Goal: Task Accomplishment & Management: Complete application form

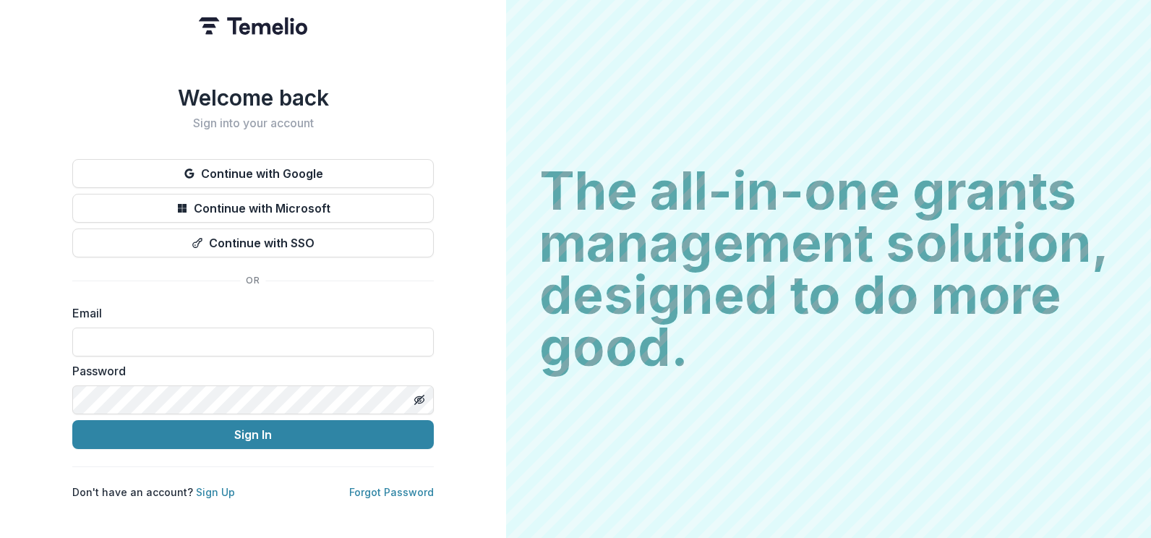
type input "**********"
click at [232, 435] on button "Sign In" at bounding box center [253, 434] width 362 height 29
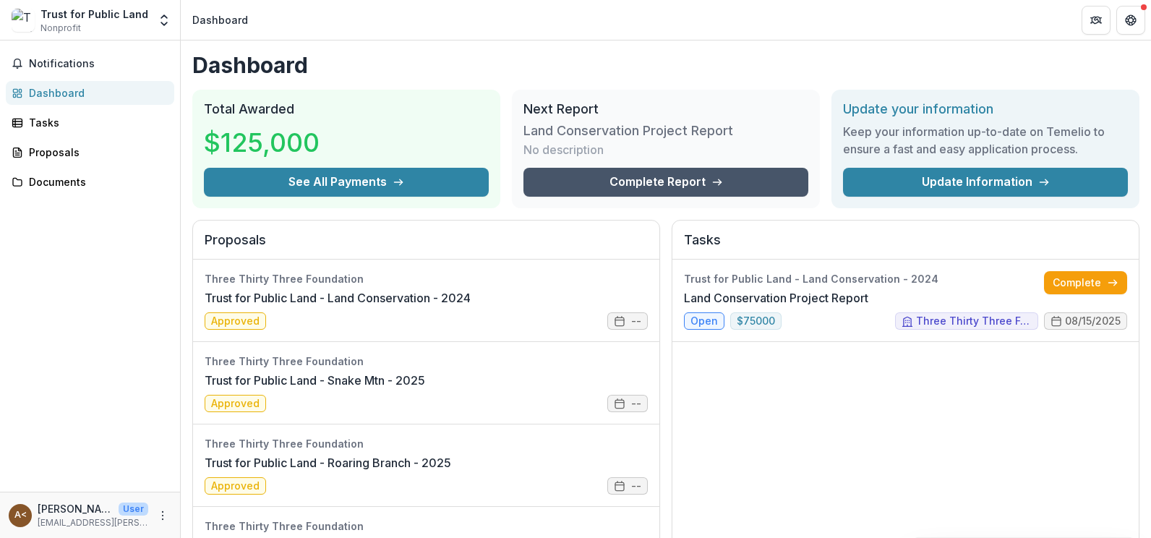
click at [638, 176] on link "Complete Report" at bounding box center [665, 182] width 285 height 29
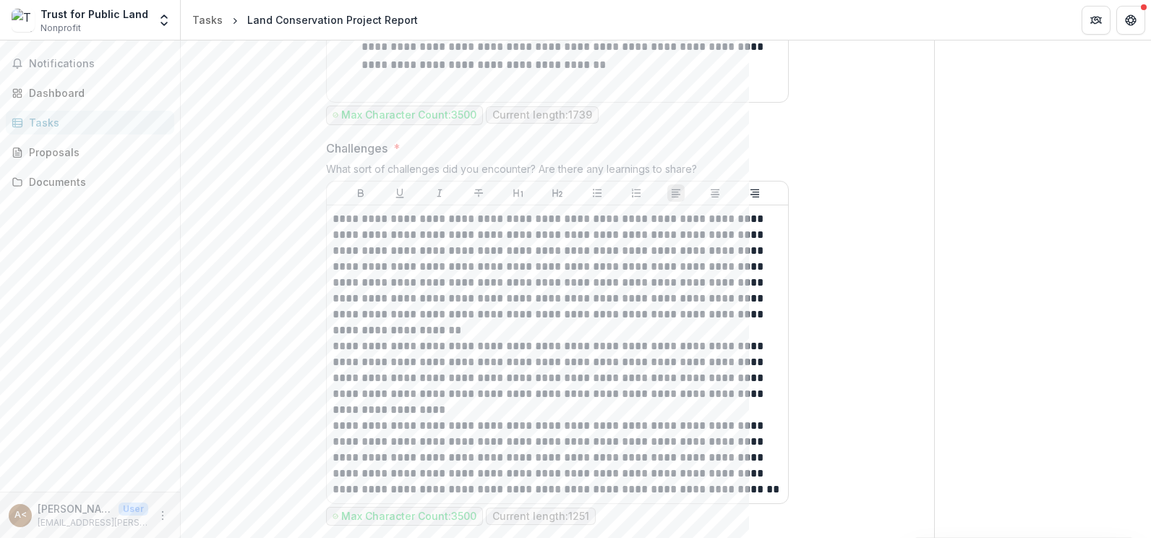
scroll to position [2133, 0]
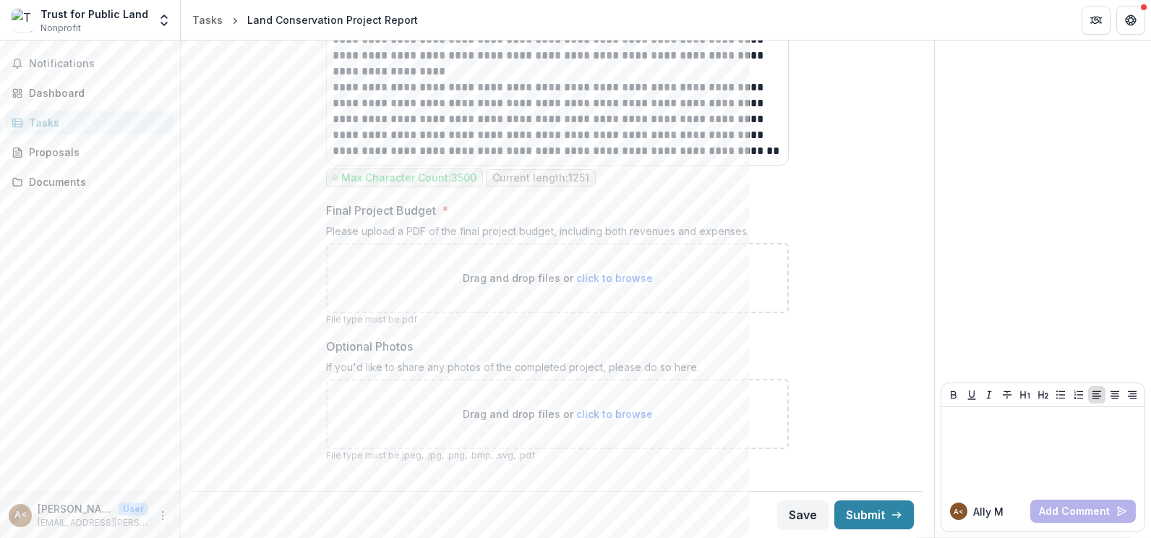
click at [612, 281] on span "click to browse" at bounding box center [614, 278] width 77 height 12
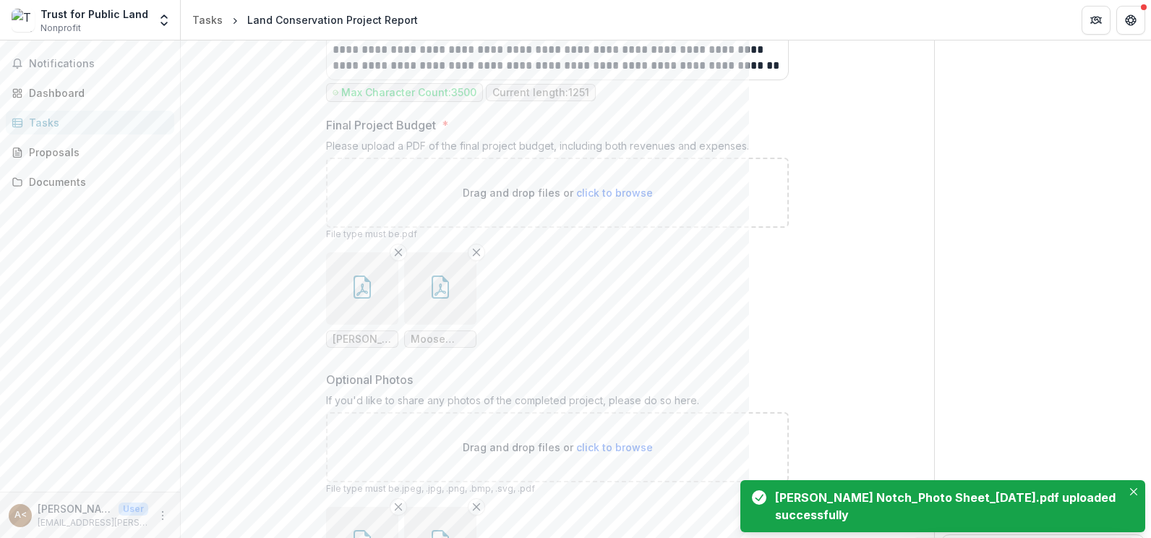
scroll to position [2035, 0]
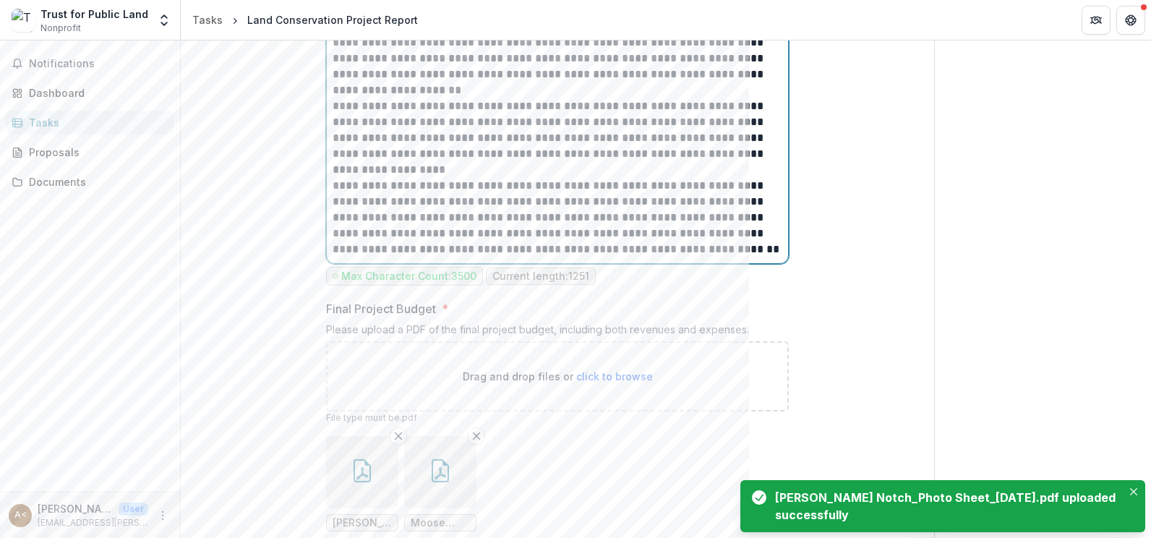
click at [468, 189] on div "**********" at bounding box center [558, 114] width 450 height 286
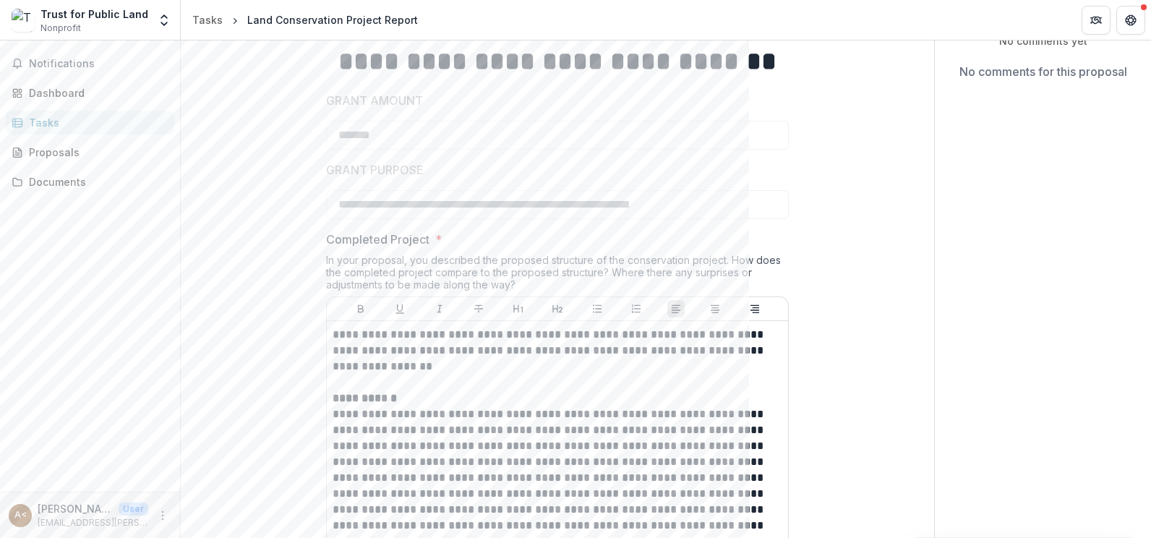
scroll to position [0, 0]
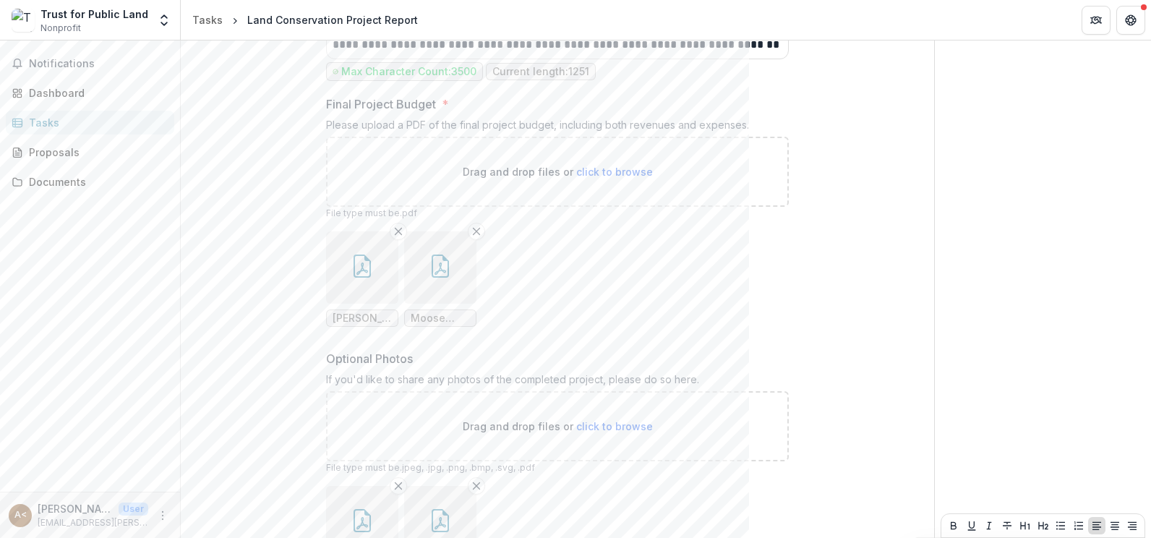
scroll to position [2370, 0]
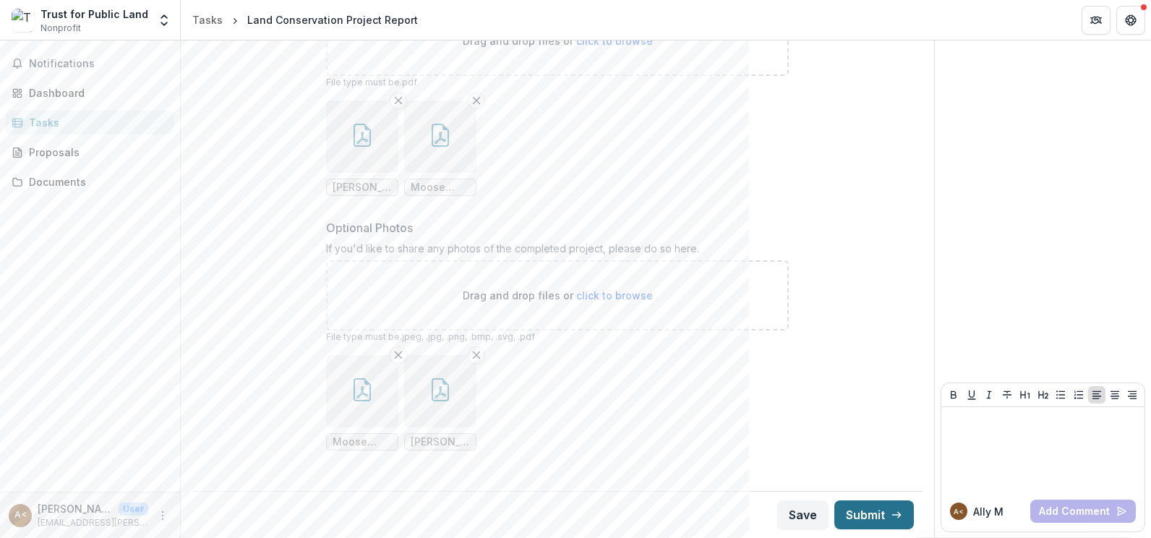
click at [846, 521] on button "Submit" at bounding box center [874, 514] width 80 height 29
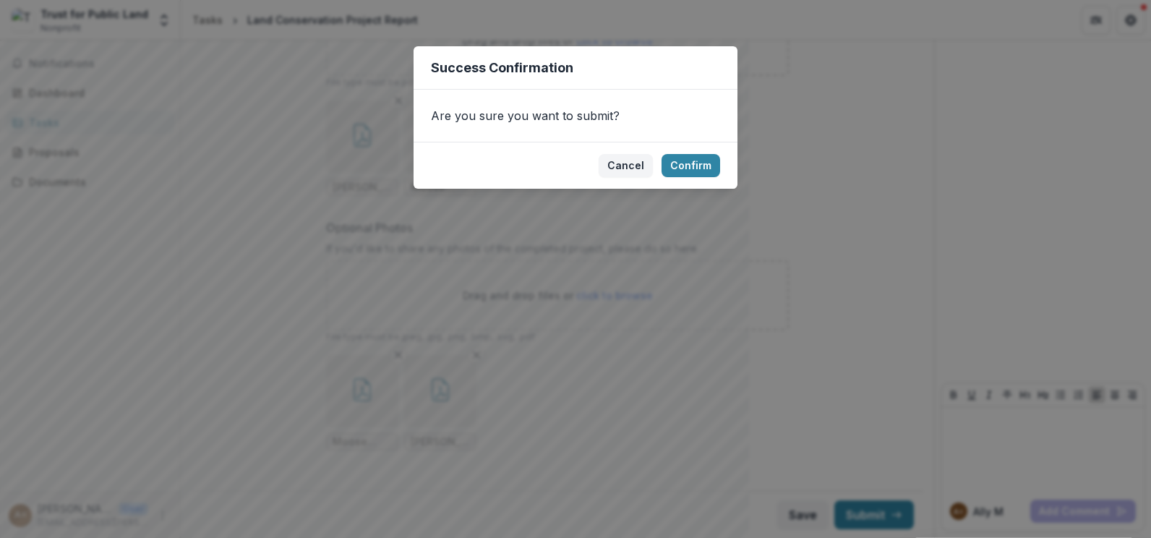
click at [682, 150] on footer "Cancel Confirm" at bounding box center [576, 165] width 324 height 47
click at [691, 173] on button "Confirm" at bounding box center [691, 165] width 59 height 23
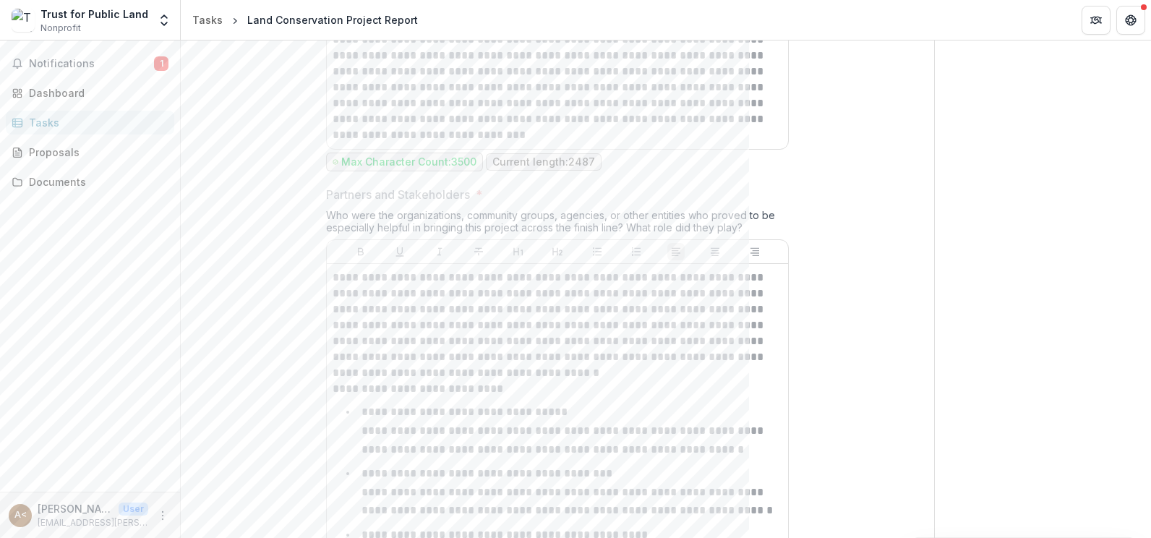
scroll to position [1002, 0]
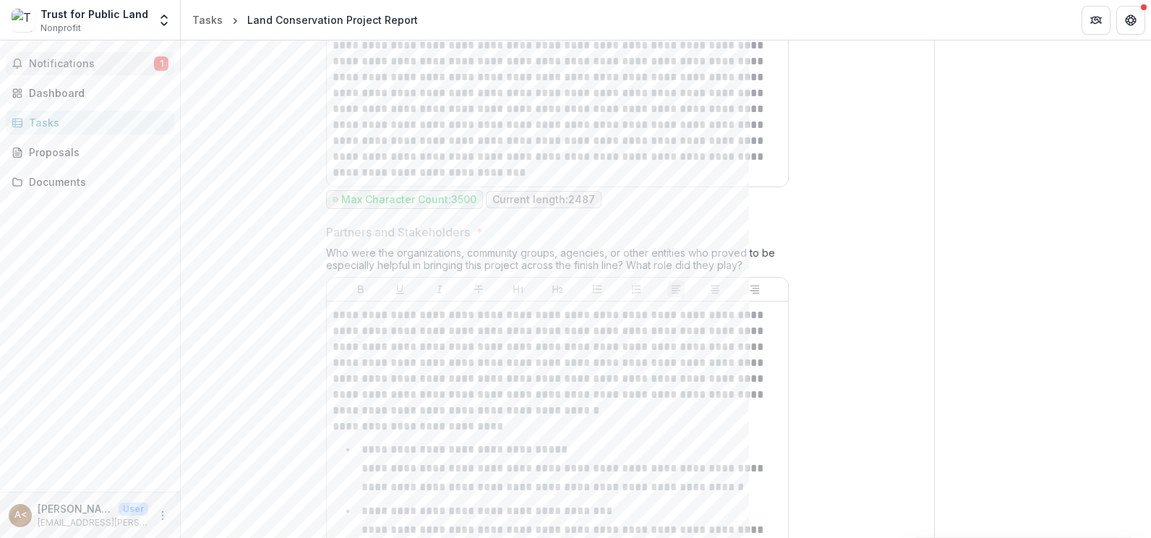
click at [100, 66] on span "Notifications" at bounding box center [91, 64] width 125 height 12
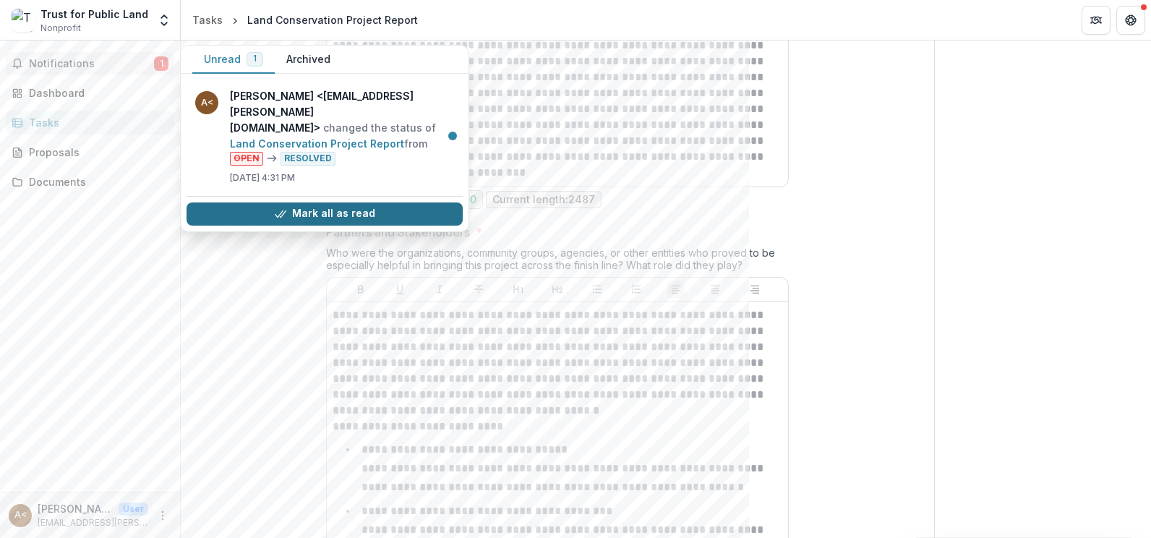
click at [299, 202] on button "Mark all as read" at bounding box center [325, 213] width 276 height 23
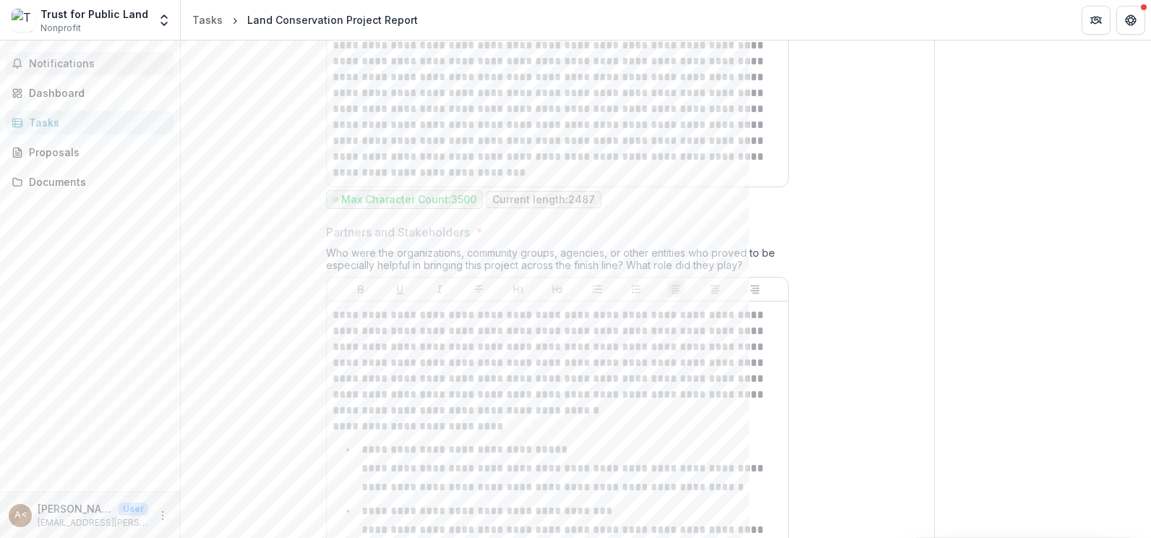
click at [191, 330] on div "**********" at bounding box center [557, 481] width 753 height 2862
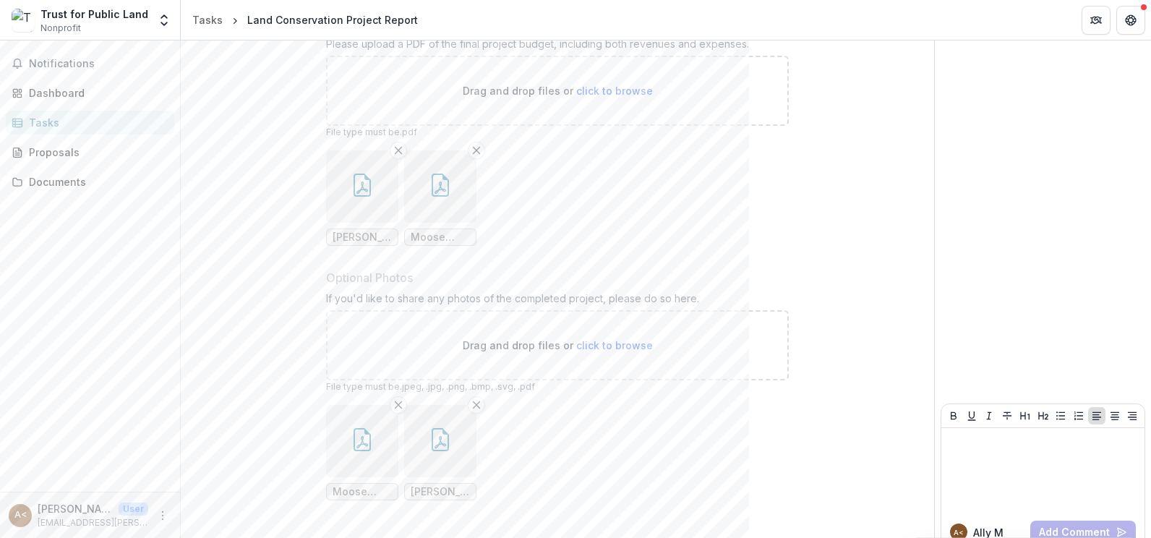
scroll to position [2376, 0]
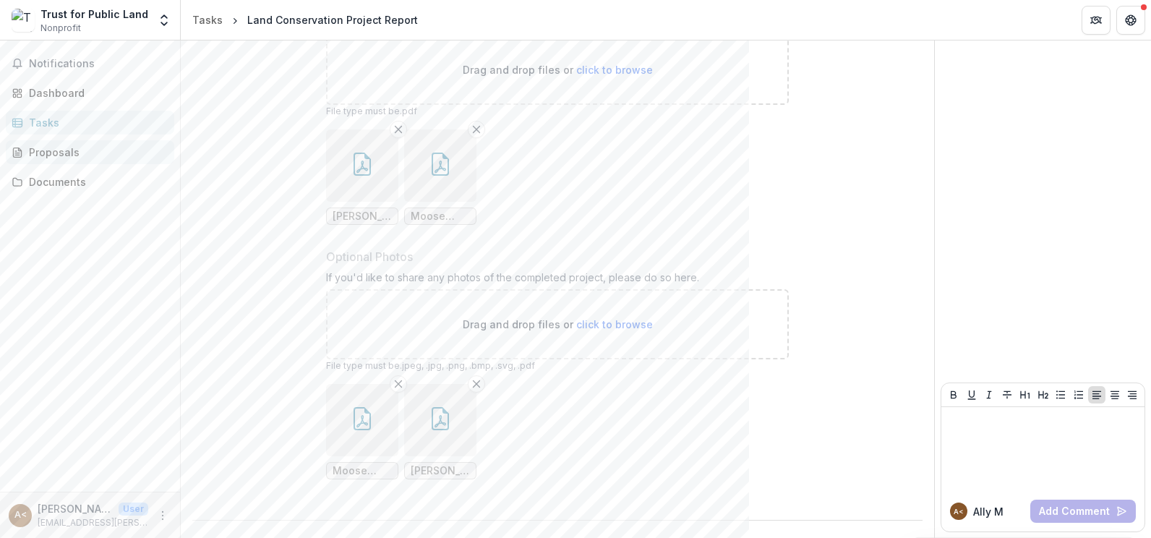
click at [79, 147] on div "Proposals" at bounding box center [96, 152] width 134 height 15
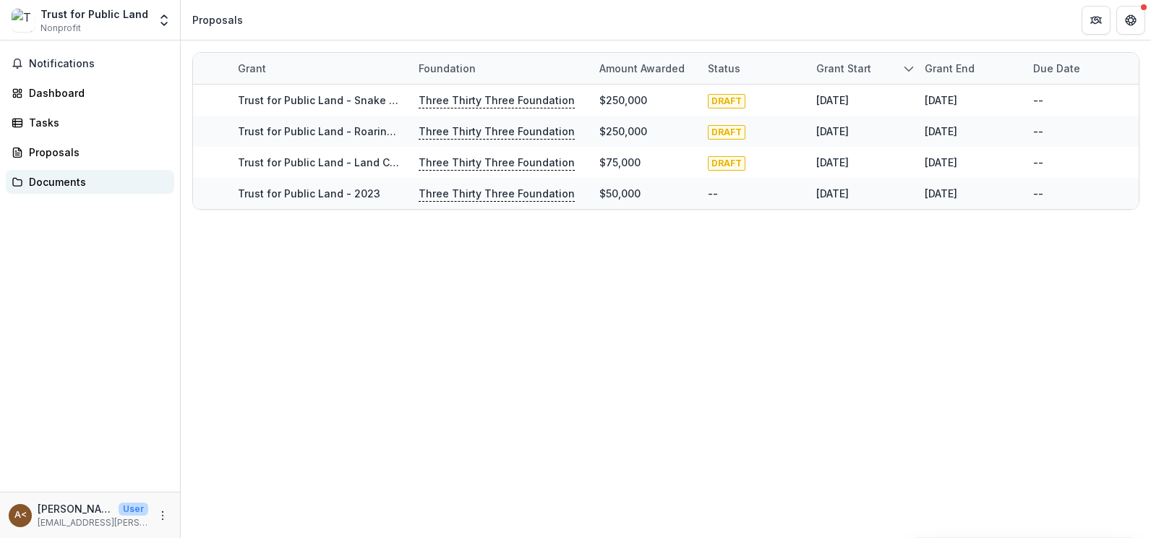
click at [48, 184] on div "Documents" at bounding box center [96, 181] width 134 height 15
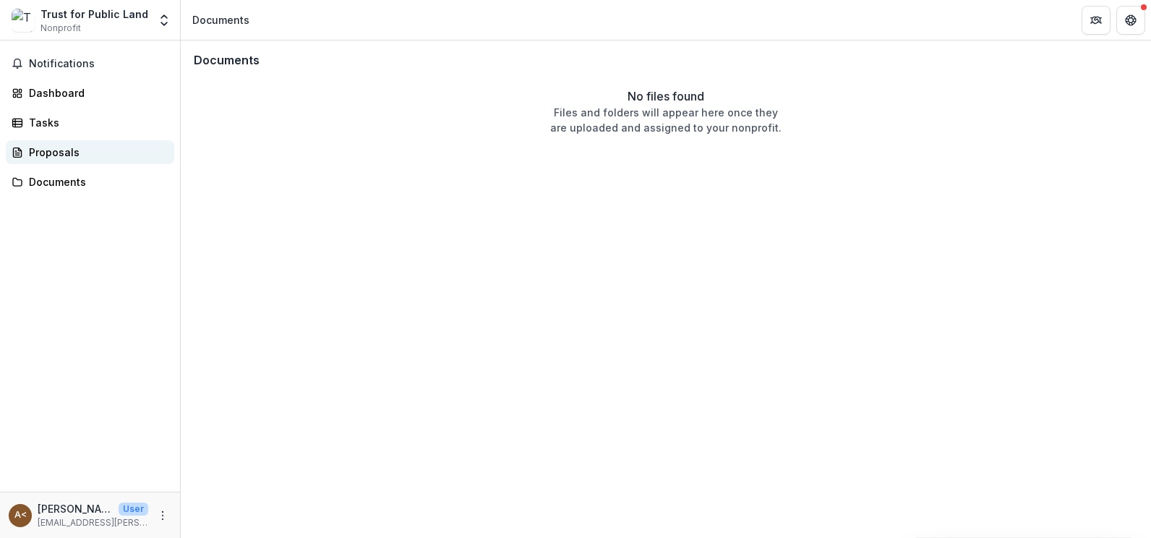
click at [20, 156] on icon at bounding box center [18, 153] width 12 height 12
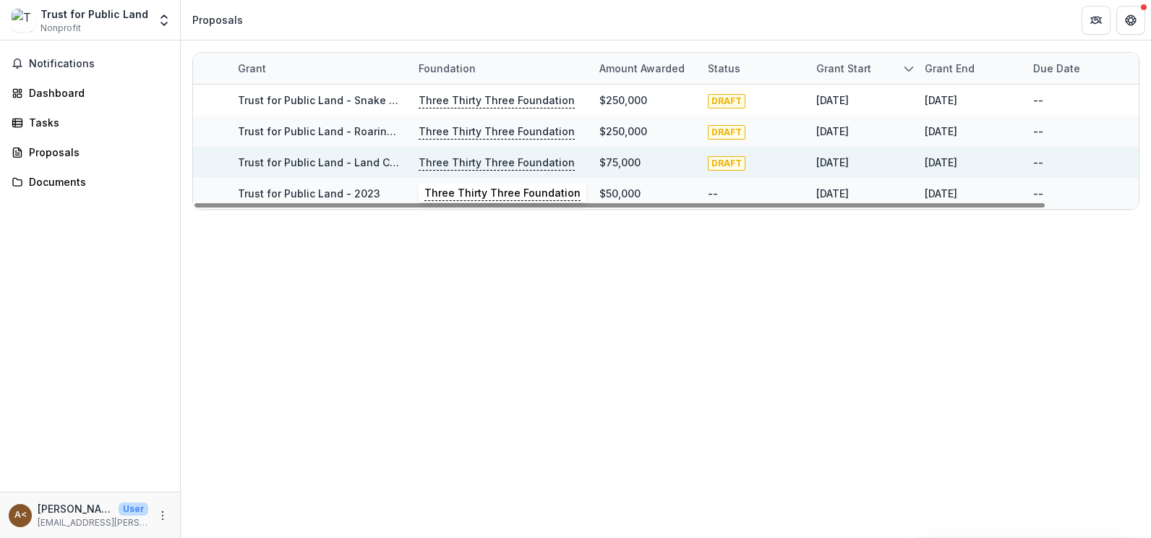
click at [514, 161] on p "Three Thirty Three Foundation" at bounding box center [497, 163] width 156 height 16
click at [372, 163] on link "Trust for Public Land - Land Conservation - 2024" at bounding box center [363, 162] width 250 height 12
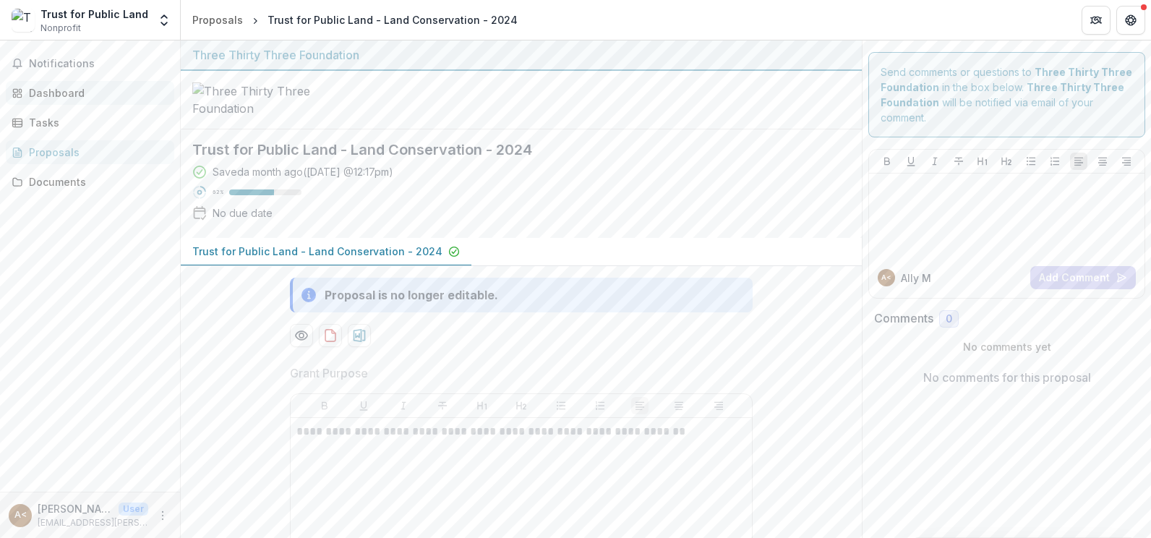
click at [56, 87] on div "Dashboard" at bounding box center [96, 92] width 134 height 15
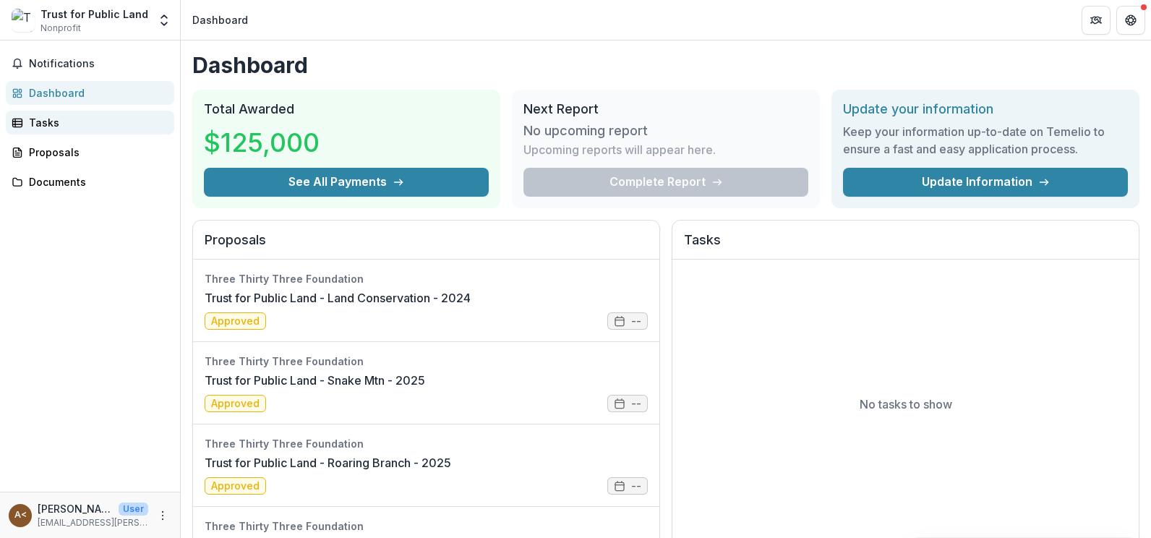
click at [36, 118] on div "Tasks" at bounding box center [96, 122] width 134 height 15
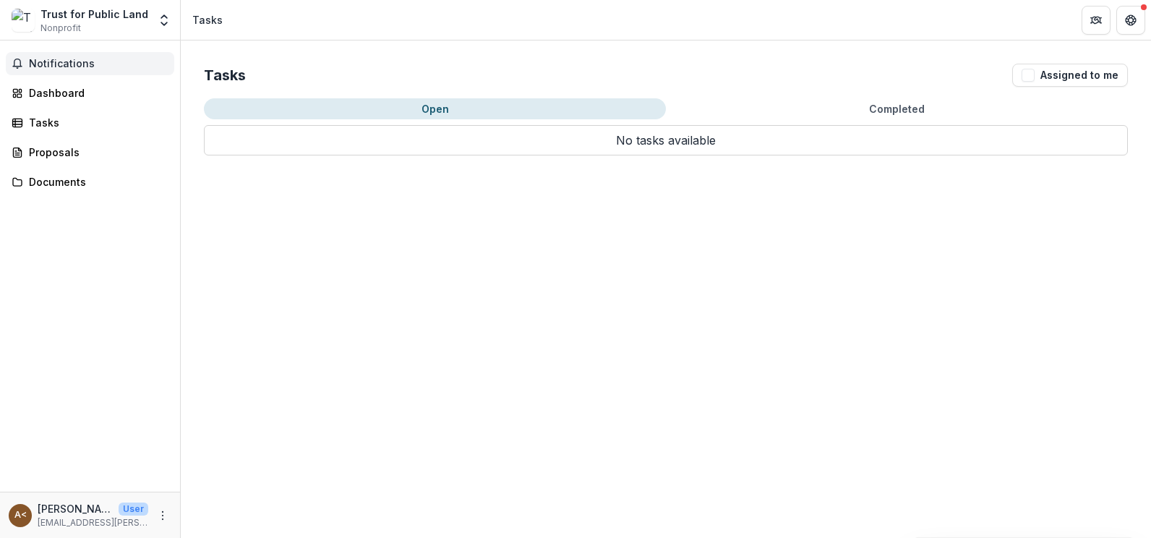
click at [50, 59] on span "Notifications" at bounding box center [99, 64] width 140 height 12
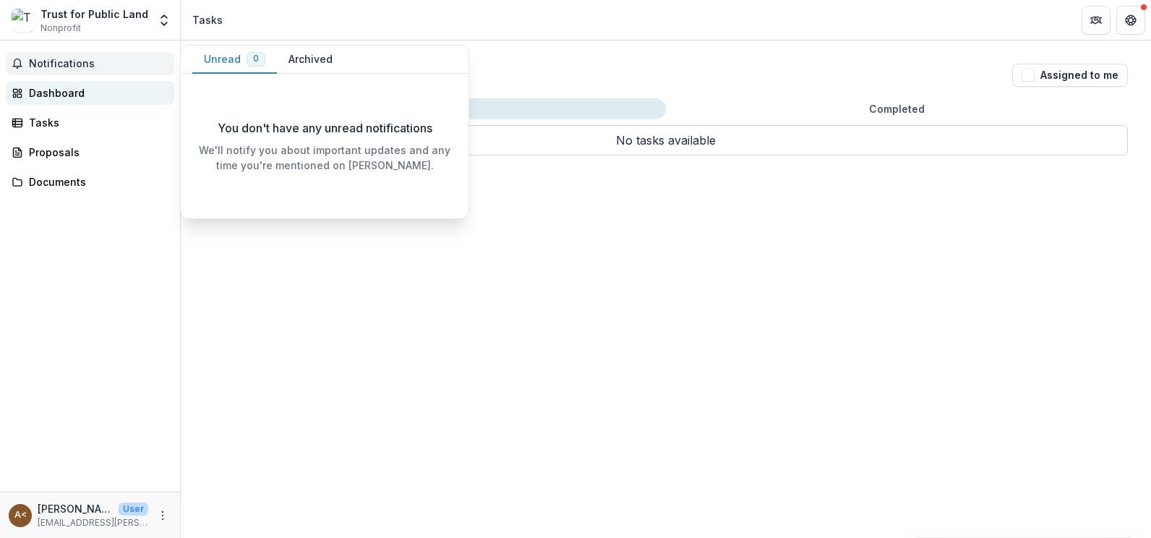
click at [42, 93] on div "Dashboard" at bounding box center [96, 92] width 134 height 15
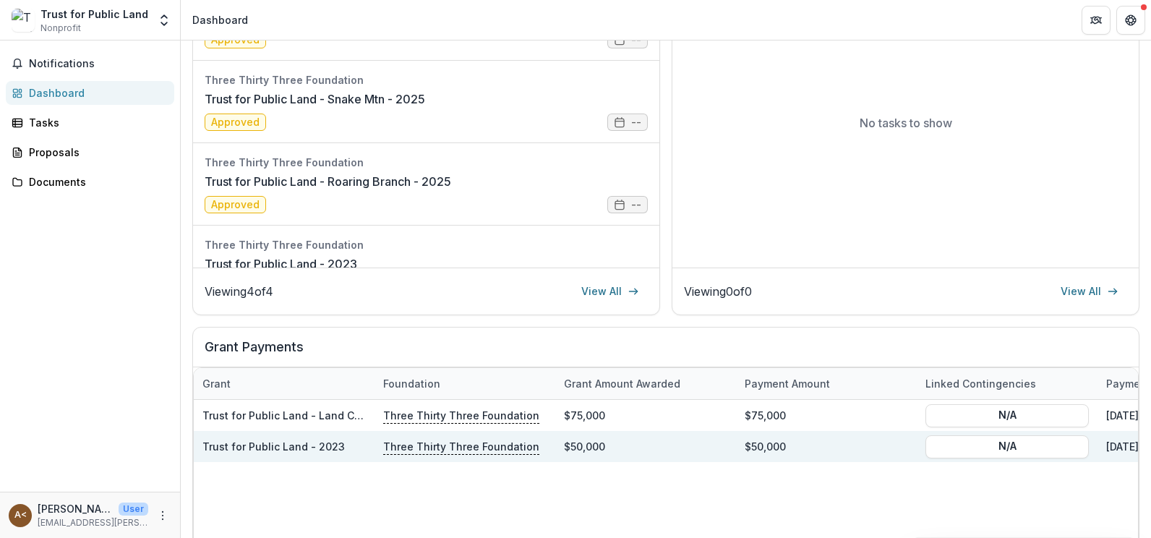
scroll to position [362, 0]
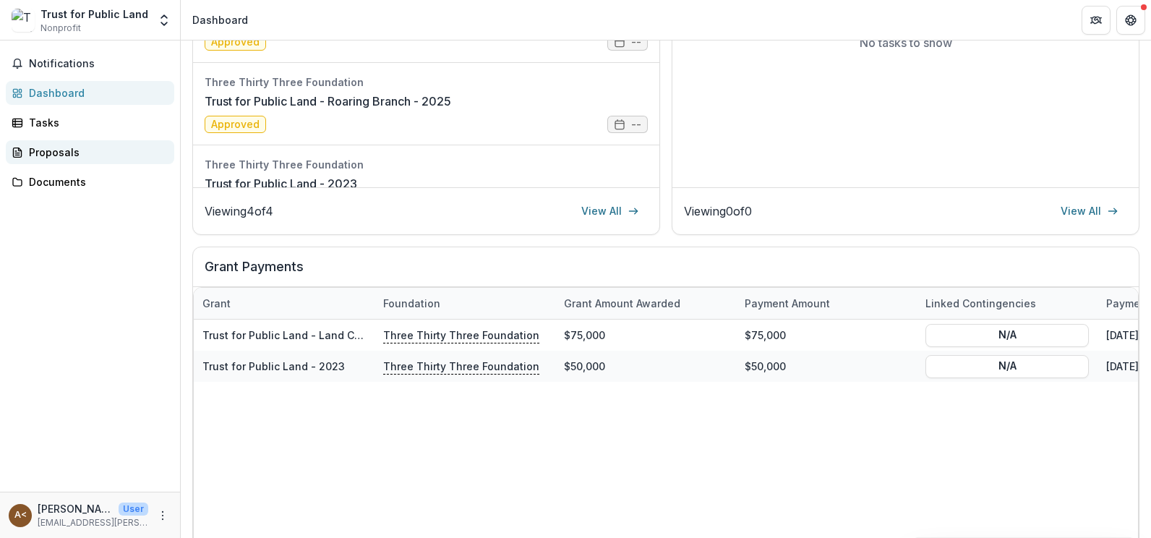
click at [41, 152] on div "Proposals" at bounding box center [96, 152] width 134 height 15
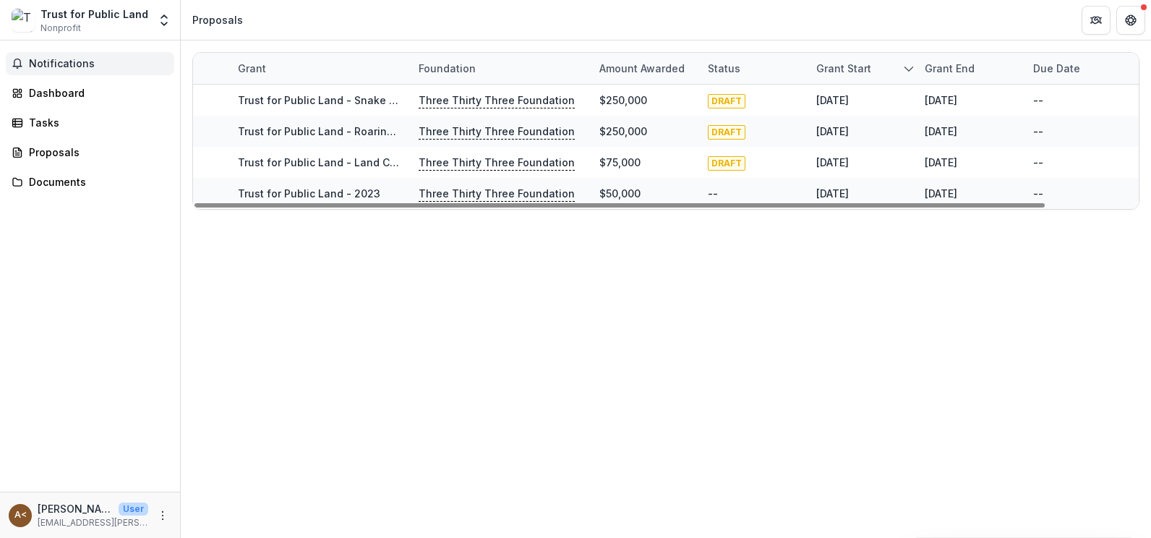
click at [52, 64] on span "Notifications" at bounding box center [99, 64] width 140 height 12
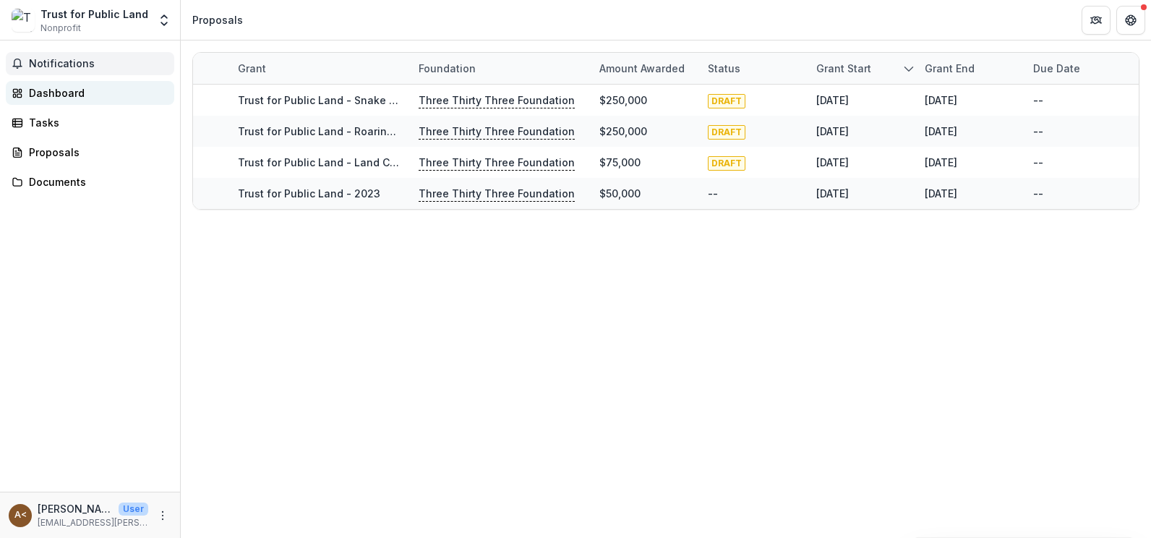
click at [44, 98] on div "Dashboard" at bounding box center [96, 92] width 134 height 15
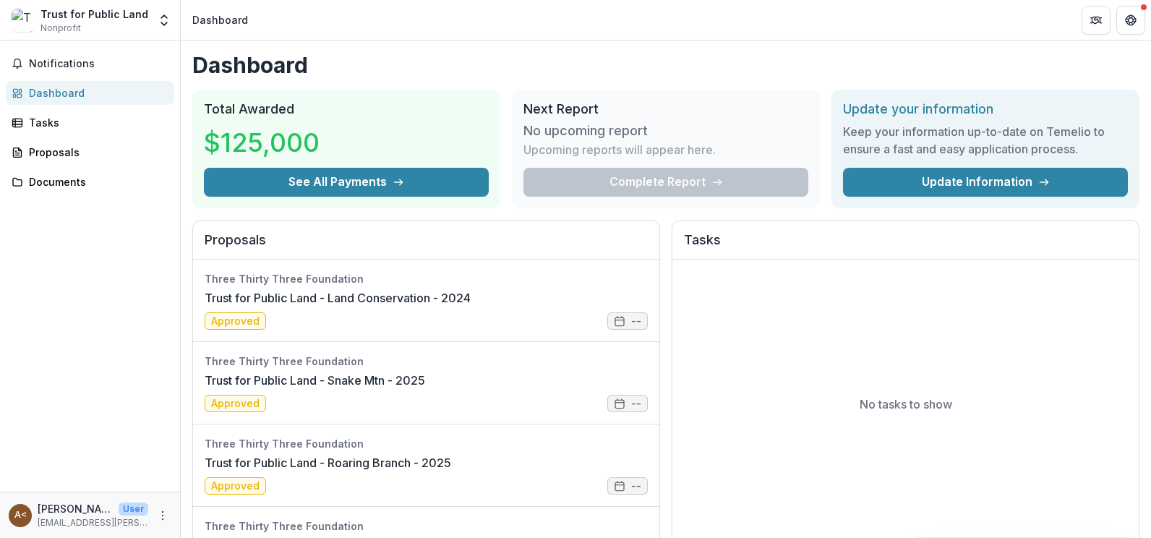
click at [847, 493] on div "No tasks to show" at bounding box center [905, 404] width 466 height 289
